Goal: Entertainment & Leisure: Consume media (video, audio)

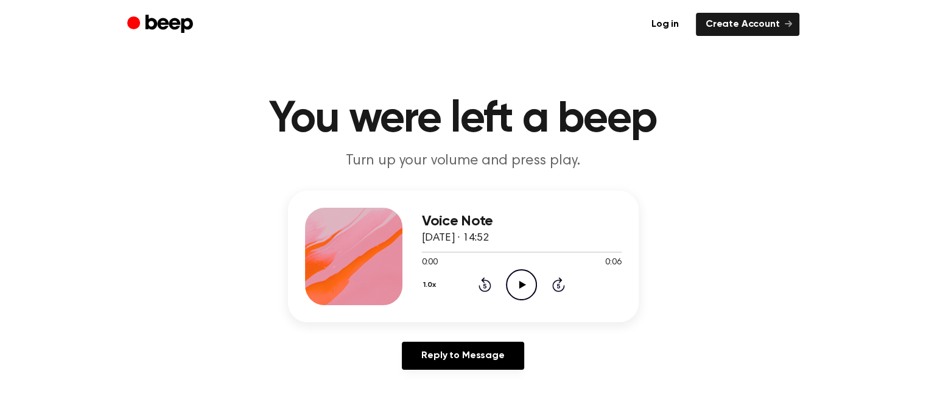
click at [525, 283] on icon at bounding box center [522, 285] width 7 height 8
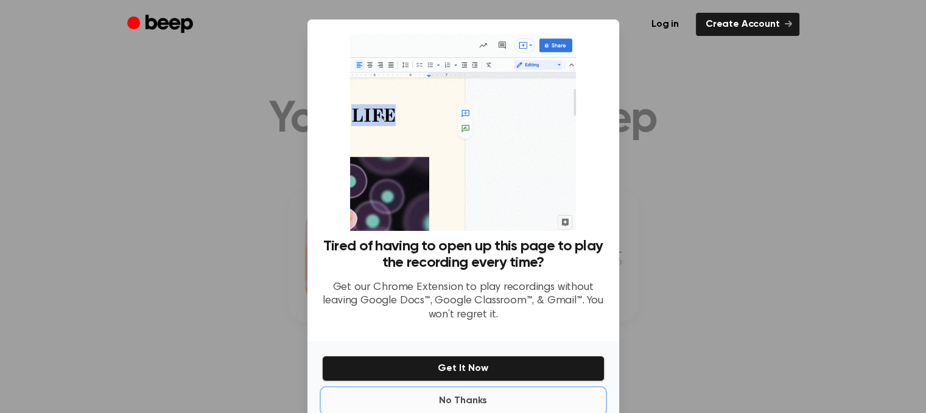
click at [469, 406] on button "No Thanks" at bounding box center [463, 400] width 282 height 24
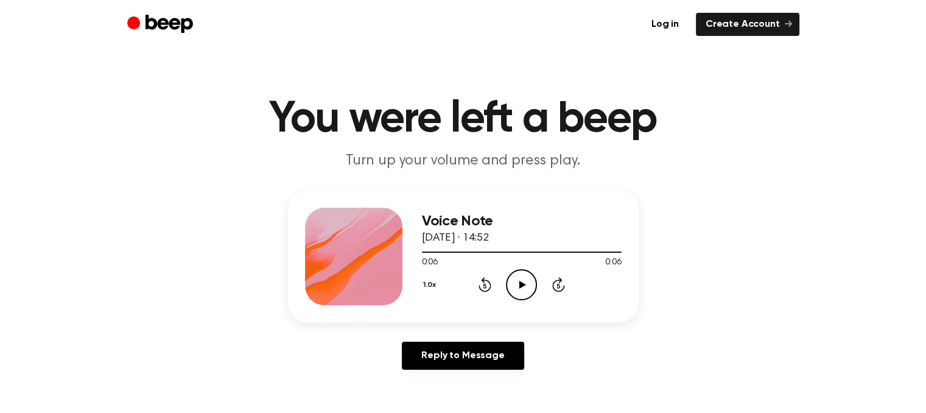
click at [525, 285] on icon "Play Audio" at bounding box center [521, 284] width 31 height 31
click at [426, 283] on button "1.0x" at bounding box center [431, 284] width 19 height 21
click at [450, 329] on li "0.8x" at bounding box center [445, 335] width 47 height 23
click at [528, 284] on icon "Play Audio" at bounding box center [521, 284] width 31 height 31
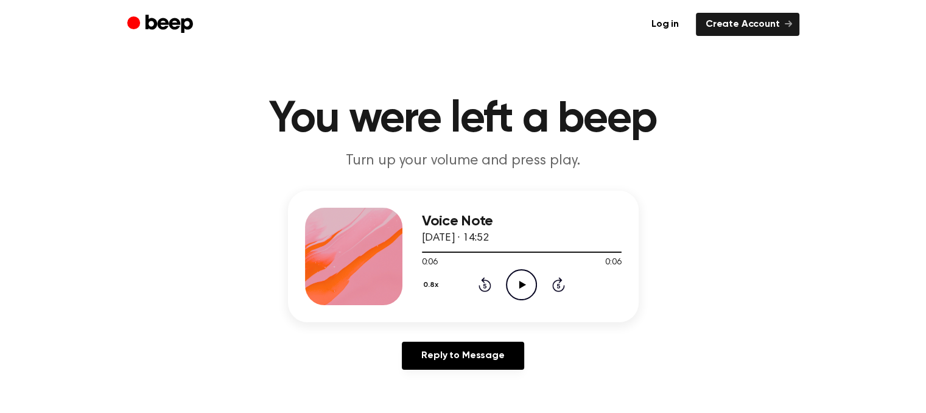
click at [487, 288] on icon "Rewind 5 seconds" at bounding box center [484, 284] width 13 height 16
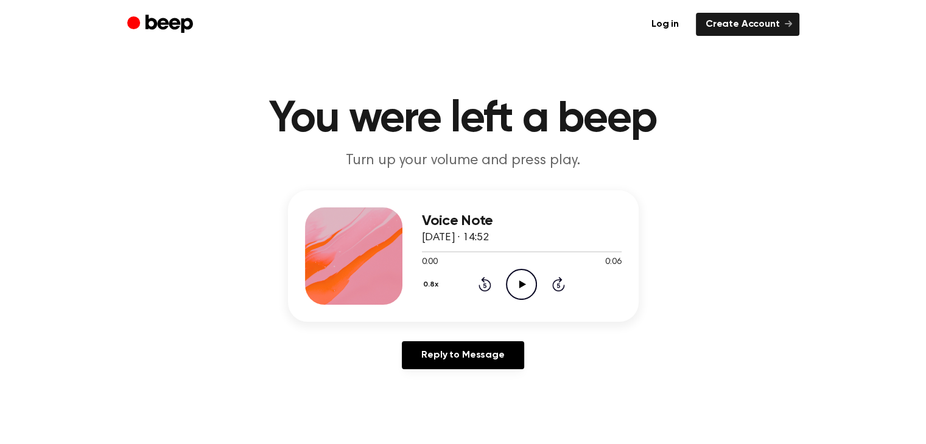
click at [519, 281] on icon at bounding box center [522, 285] width 7 height 8
click at [521, 283] on icon at bounding box center [522, 285] width 7 height 8
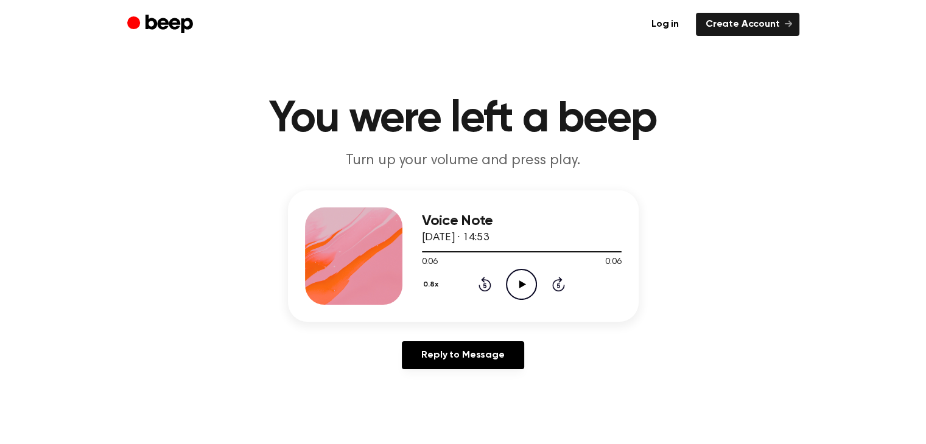
click at [521, 283] on icon at bounding box center [522, 285] width 7 height 8
click at [519, 285] on icon at bounding box center [522, 285] width 7 height 8
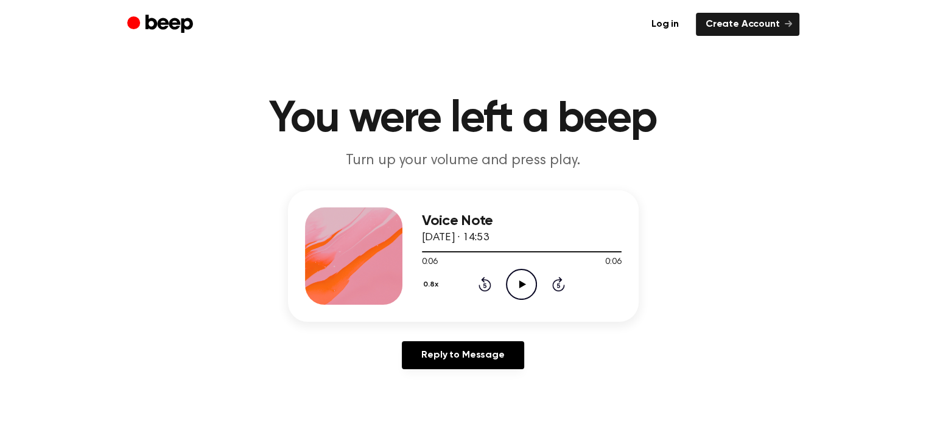
click at [519, 285] on icon at bounding box center [522, 285] width 7 height 8
click at [524, 285] on icon "Play Audio" at bounding box center [521, 284] width 31 height 31
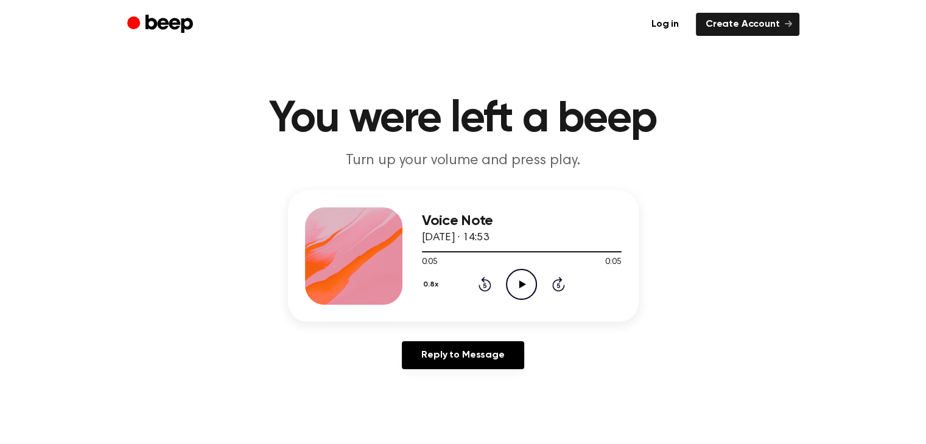
click at [524, 285] on icon "Play Audio" at bounding box center [521, 284] width 31 height 31
click at [517, 280] on icon "Play Audio" at bounding box center [521, 284] width 31 height 31
click at [522, 285] on icon at bounding box center [522, 285] width 7 height 8
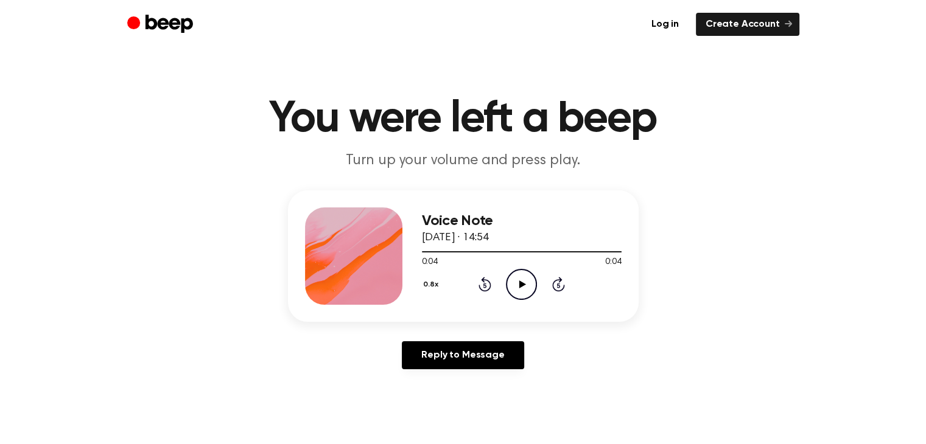
click at [522, 285] on icon at bounding box center [522, 285] width 7 height 8
click at [528, 292] on icon "Play Audio" at bounding box center [521, 284] width 31 height 31
click at [526, 285] on icon "Play Audio" at bounding box center [521, 284] width 31 height 31
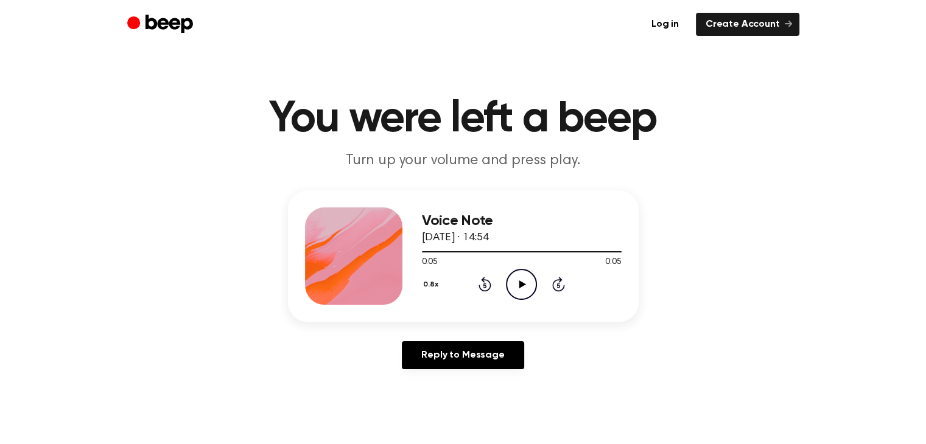
click at [526, 285] on icon "Play Audio" at bounding box center [521, 284] width 31 height 31
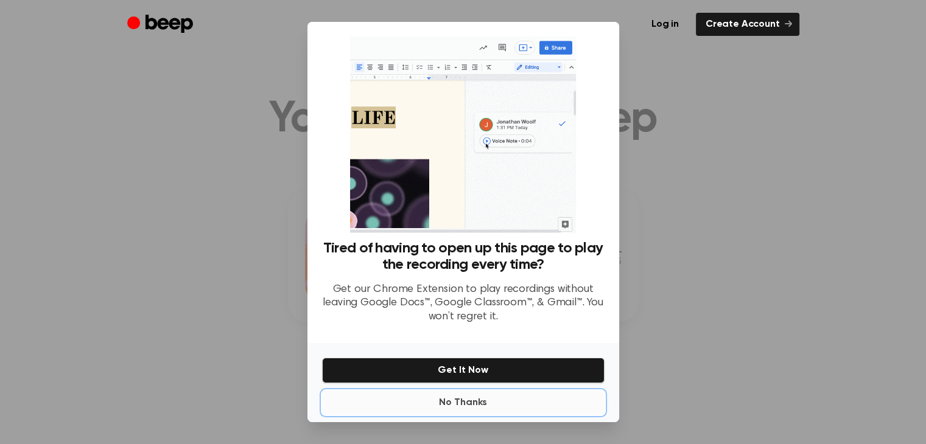
click at [462, 399] on button "No Thanks" at bounding box center [463, 403] width 282 height 24
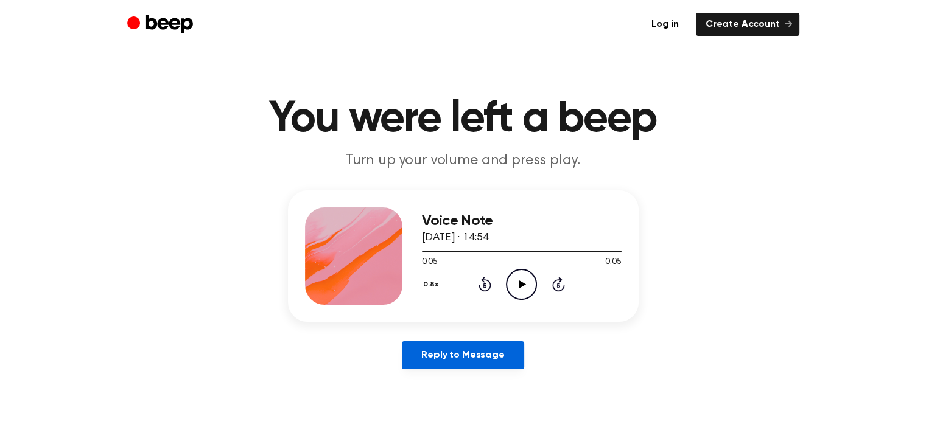
click at [471, 355] on link "Reply to Message" at bounding box center [463, 355] width 122 height 28
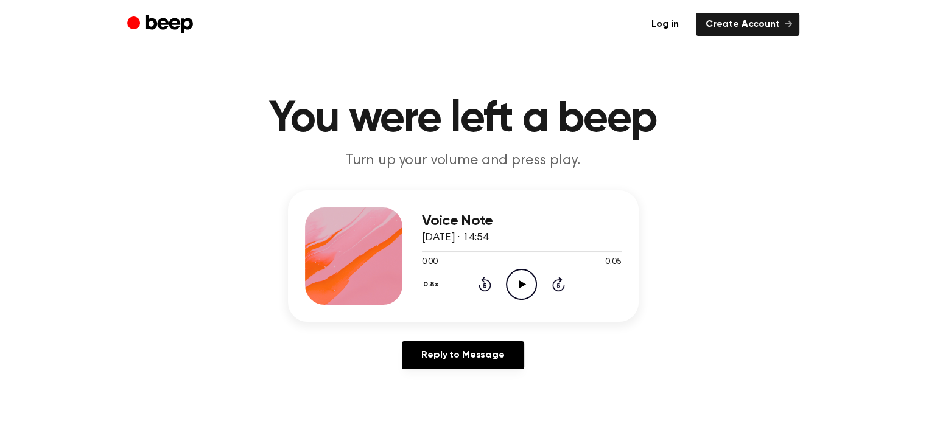
click at [434, 281] on button "0.8x" at bounding box center [432, 284] width 21 height 21
click at [441, 355] on span "1.0x" at bounding box center [441, 358] width 15 height 13
click at [528, 284] on icon "Play Audio" at bounding box center [521, 284] width 31 height 31
